Goal: Task Accomplishment & Management: Use online tool/utility

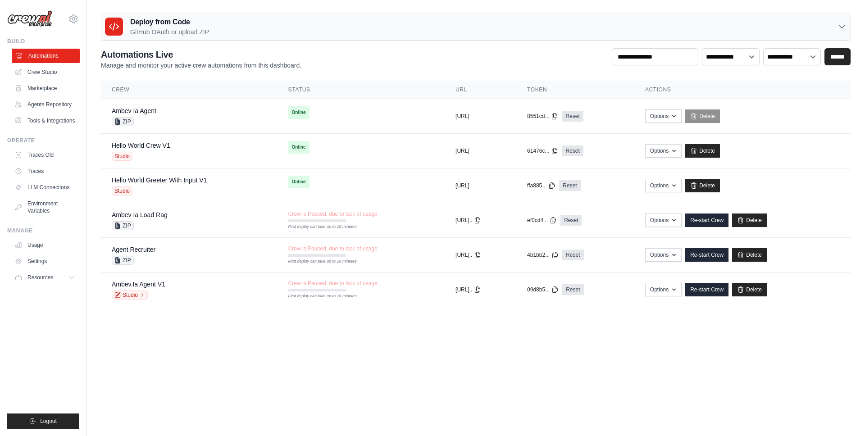
click at [45, 55] on link "Automations" at bounding box center [46, 56] width 68 height 14
click at [234, 31] on div "Deploy from Code GitHub OAuth or upload ZIP" at bounding box center [475, 26] width 749 height 27
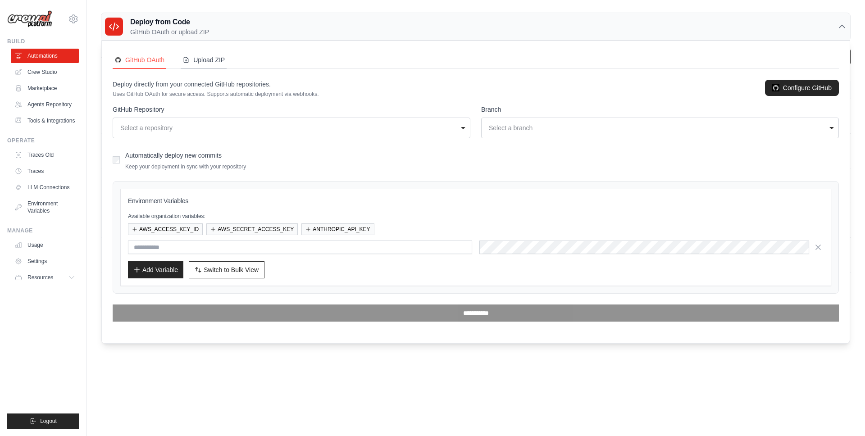
click at [205, 61] on div "Upload ZIP" at bounding box center [203, 59] width 42 height 9
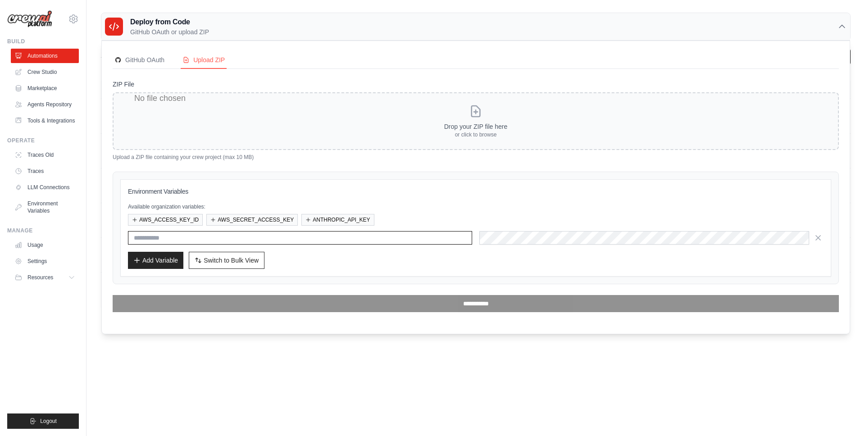
click at [165, 237] on input "text" at bounding box center [300, 238] width 344 height 14
click at [418, 236] on input "text" at bounding box center [300, 238] width 344 height 14
click at [50, 55] on link "Automations" at bounding box center [46, 56] width 68 height 14
